Goal: Information Seeking & Learning: Learn about a topic

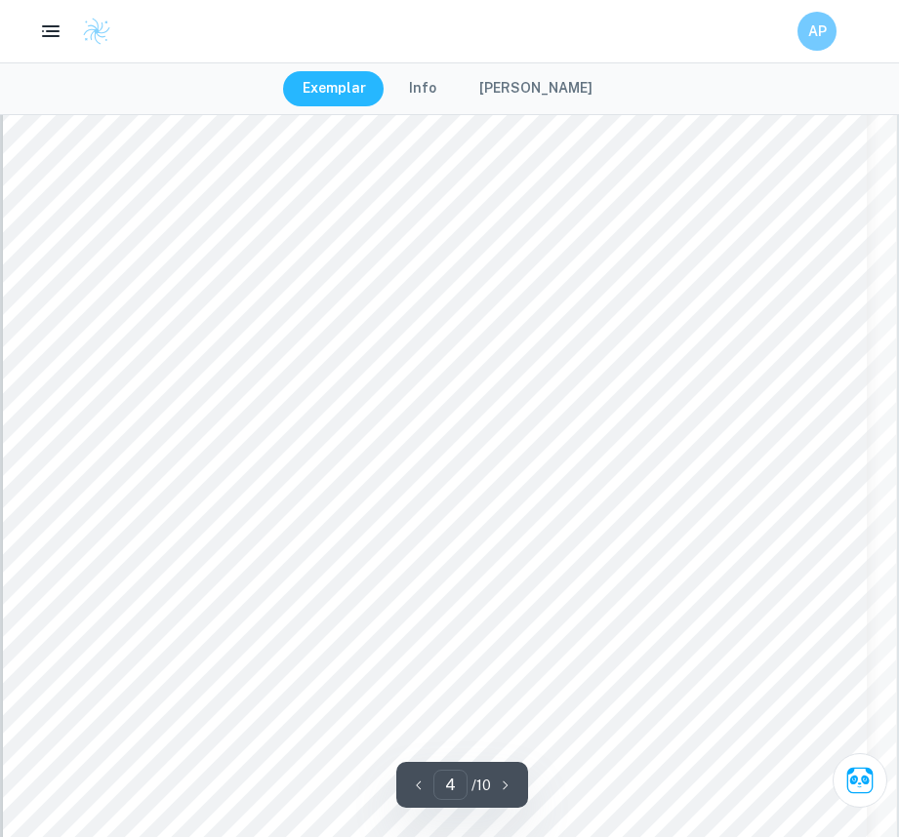
scroll to position [4392, 0]
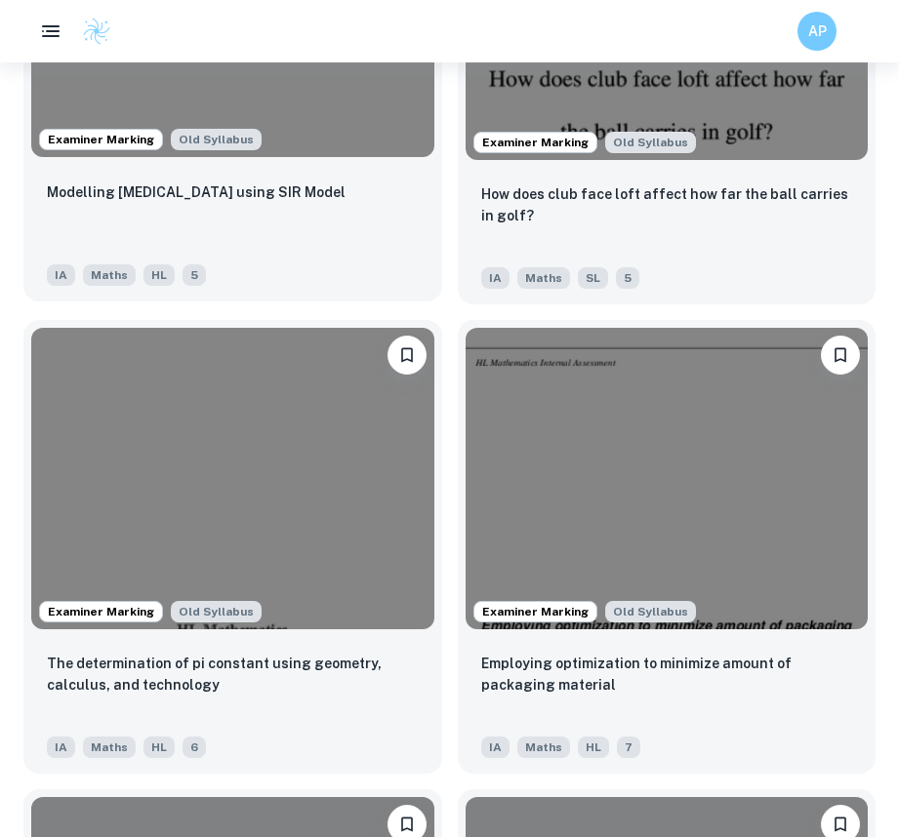
scroll to position [2830, 0]
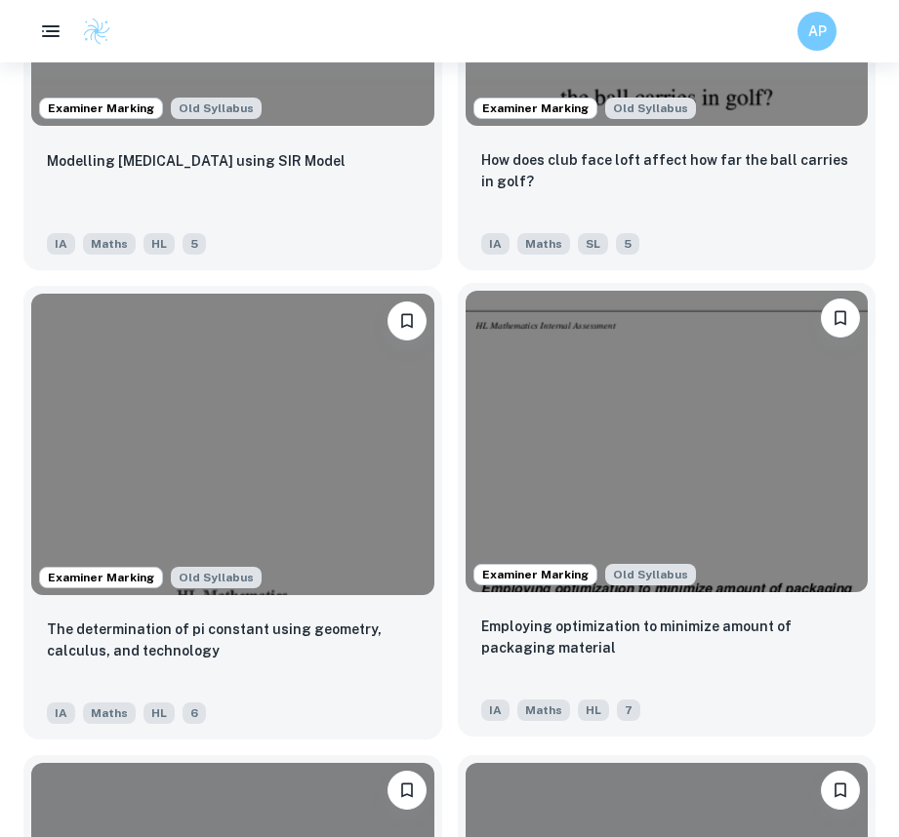
click at [697, 449] on img at bounding box center [667, 442] width 403 height 302
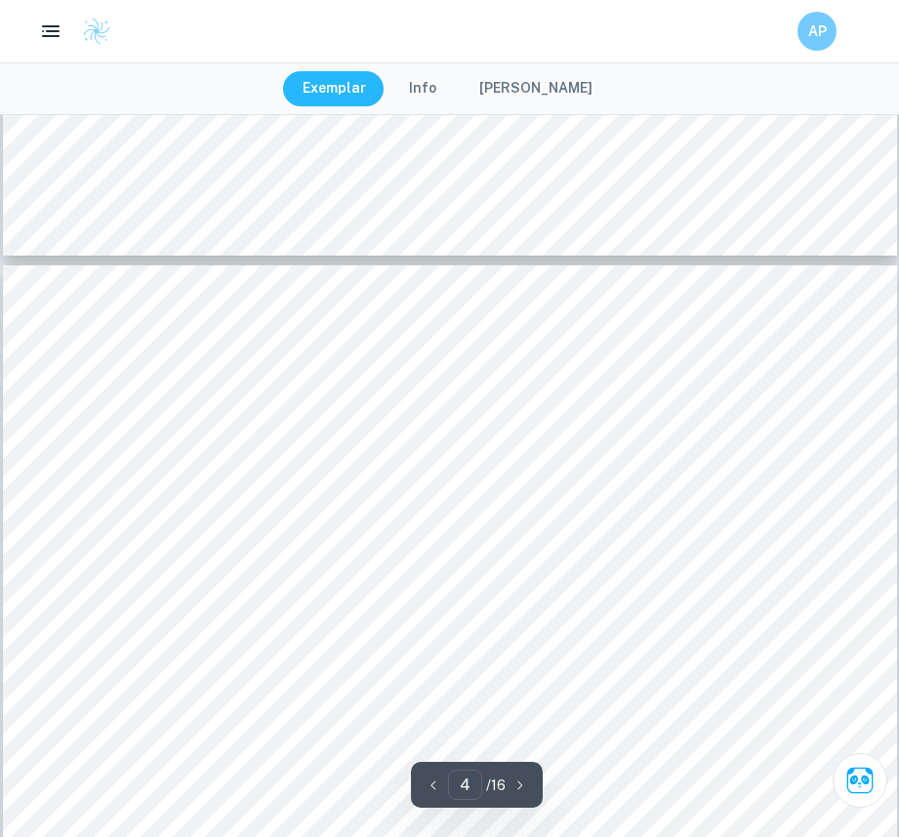
scroll to position [4002, 0]
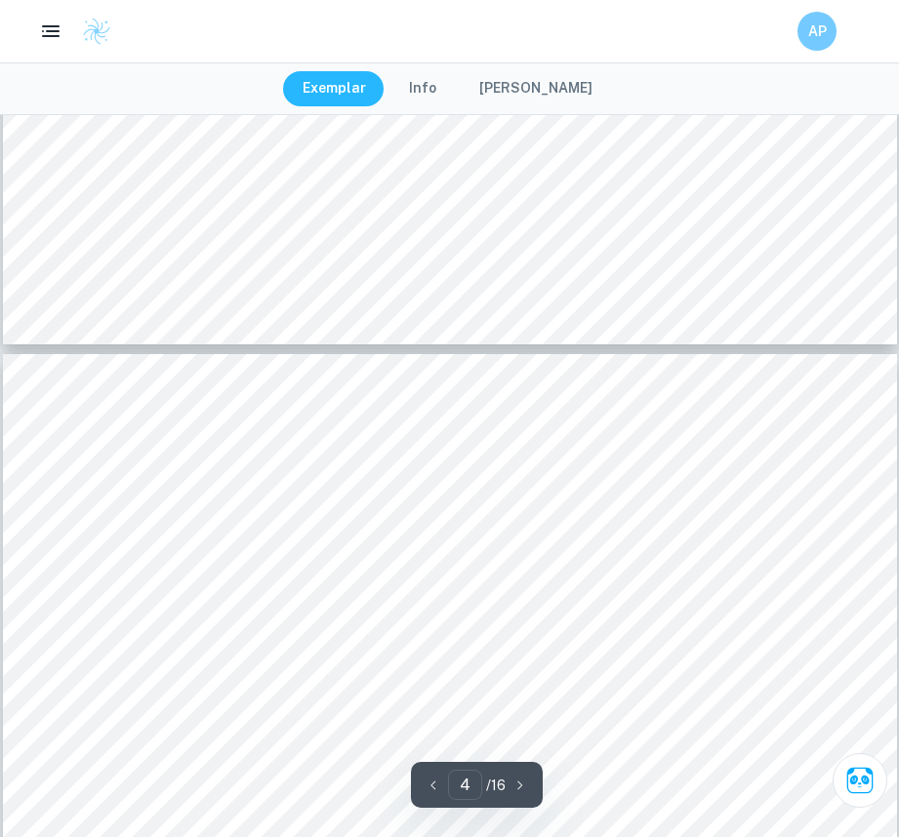
type input "3"
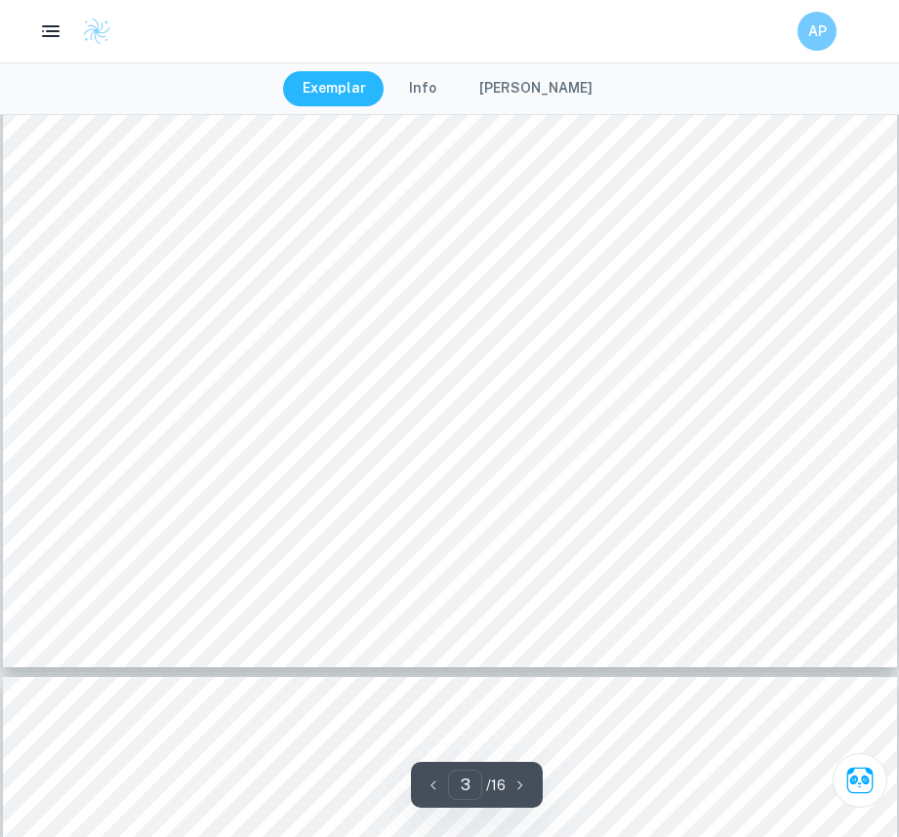
scroll to position [3416, 0]
